Goal: Check status

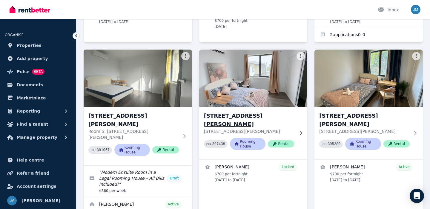
scroll to position [170, 0]
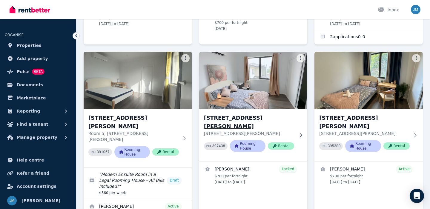
click at [261, 109] on div "Room 6, [STREET_ADDRESS][PERSON_NAME][PERSON_NAME] PID 397438 Rooming House Ren…" at bounding box center [253, 135] width 108 height 53
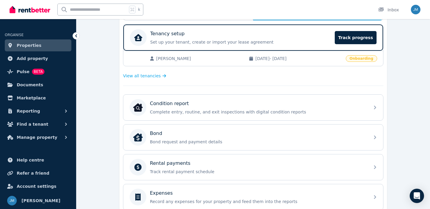
scroll to position [111, 0]
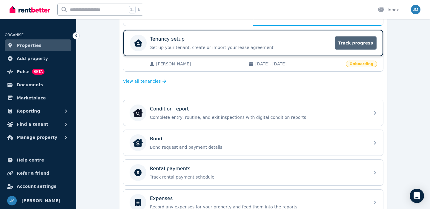
click at [354, 43] on span "Track progress" at bounding box center [356, 42] width 42 height 13
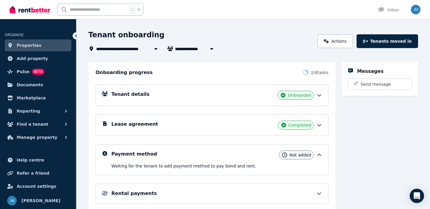
scroll to position [76, 0]
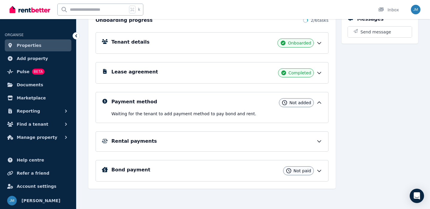
click at [266, 140] on div "Rental payments" at bounding box center [216, 141] width 211 height 7
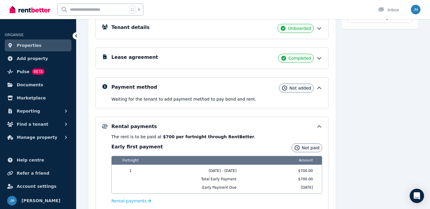
scroll to position [95, 0]
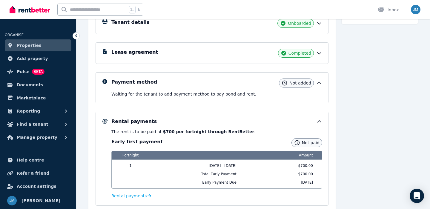
click at [264, 85] on div "Payment method Not added" at bounding box center [216, 82] width 211 height 9
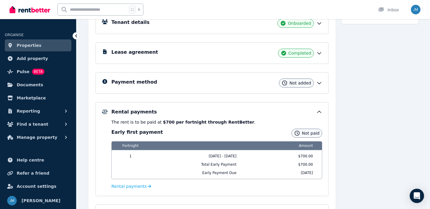
click at [262, 78] on div "Payment method Not added" at bounding box center [211, 82] width 233 height 21
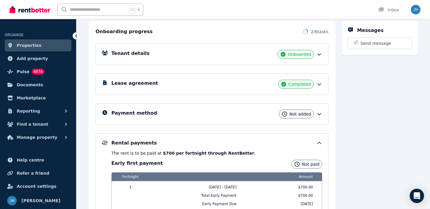
scroll to position [140, 0]
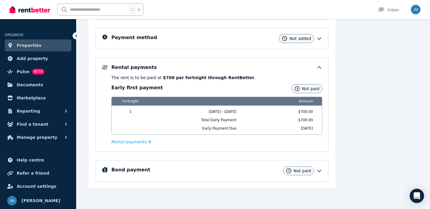
click at [306, 170] on span "Not paid" at bounding box center [302, 171] width 18 height 6
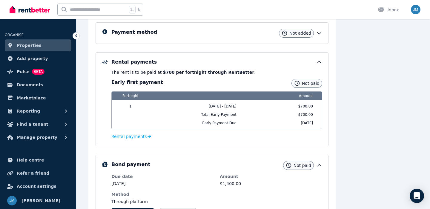
scroll to position [146, 0]
